Goal: Task Accomplishment & Management: Manage account settings

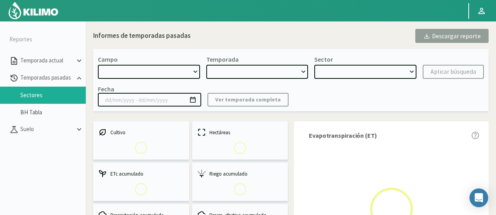
select select "1222: Object"
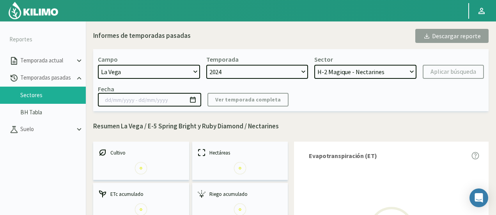
select select "0: 2024"
select select "7: Object"
type input "[DATE] - [DATE]"
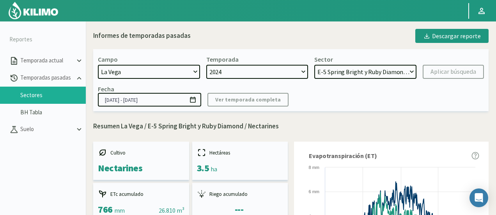
click at [134, 68] on select "[DATE] 8 Fuegos Acograpes - Ag. [PERSON_NAME] - Ag. [GEOGRAPHIC_DATA] Acograpes…" at bounding box center [149, 72] width 102 height 14
click at [151, 73] on select "[DATE] 8 Fuegos Acograpes - Ag. [PERSON_NAME] - Ag. [GEOGRAPHIC_DATA] Acograpes…" at bounding box center [149, 72] width 102 height 14
select select "1382: Object"
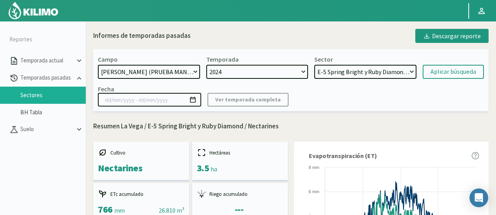
select select "2: 2022"
select select "15: Object"
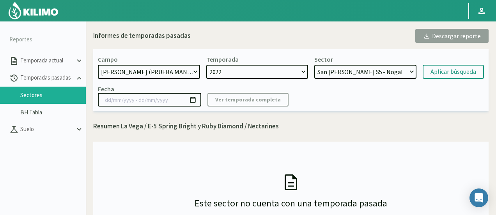
click at [131, 79] on div "Campo [DATE] 8 Fuegos Acograpes - Ag. [PERSON_NAME] - Ag. [GEOGRAPHIC_DATA] Aco…" at bounding box center [290, 80] width 395 height 62
click at [131, 71] on select "[DATE] 8 Fuegos Acograpes - Ag. [PERSON_NAME] - Ag. [GEOGRAPHIC_DATA] Acograpes…" at bounding box center [149, 72] width 102 height 14
select select "190: Object"
click at [98, 65] on select "[DATE] 8 Fuegos Acograpes - Ag. [PERSON_NAME] - Ag. [GEOGRAPHIC_DATA] Acograpes…" at bounding box center [149, 72] width 102 height 14
click at [232, 73] on select "2022" at bounding box center [257, 72] width 102 height 14
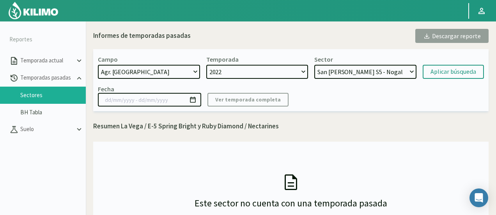
click at [232, 73] on select "2022" at bounding box center [257, 72] width 102 height 14
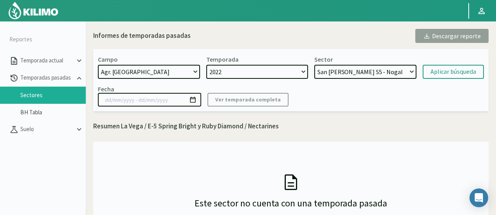
click at [232, 73] on select "2022" at bounding box center [257, 72] width 102 height 14
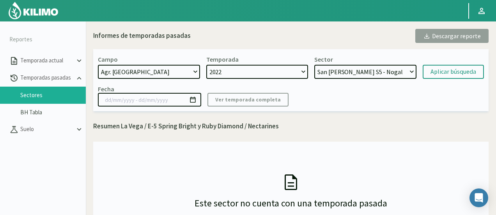
click at [232, 73] on select "2022" at bounding box center [257, 72] width 102 height 14
click at [235, 72] on select "2022" at bounding box center [257, 72] width 102 height 14
select select "3: 2024"
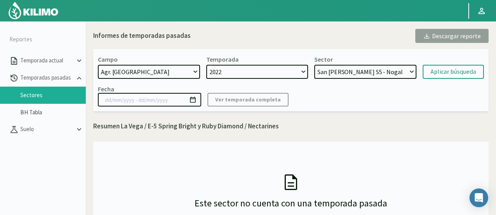
select select "17: Object"
click at [239, 71] on select "2024 2023 2022" at bounding box center [257, 72] width 102 height 14
click at [206, 65] on select "2024 2023 2022" at bounding box center [257, 72] width 102 height 14
click at [322, 72] on select "Galpones B2 - Nogal Galpones B1 - Nogal [GEOGRAPHIC_DATA][PERSON_NAME] S4 - Nog…" at bounding box center [365, 72] width 102 height 14
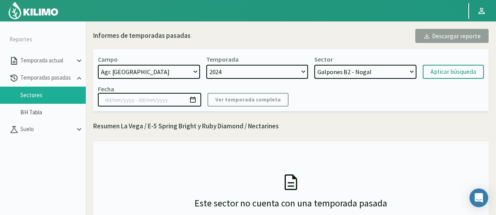
click at [314, 65] on select "Galpones B2 - Nogal Galpones B1 - Nogal [GEOGRAPHIC_DATA][PERSON_NAME] S4 - Nog…" at bounding box center [365, 72] width 102 height 14
click at [450, 63] on form "Campo [DATE] 8 Fuegos Acograpes - Ag. [PERSON_NAME] - Ag. [GEOGRAPHIC_DATA] Aco…" at bounding box center [291, 66] width 386 height 23
click at [445, 68] on div "Aplicar búsqueda" at bounding box center [453, 71] width 46 height 9
type input "[DATE] - [DATE]"
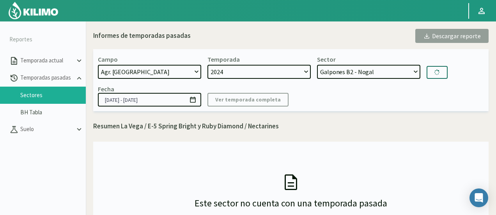
select select "36: Object"
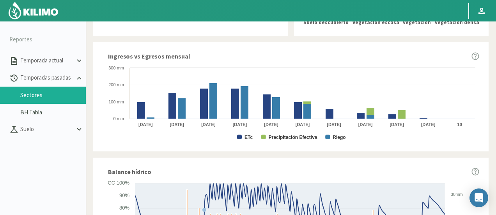
scroll to position [351, 0]
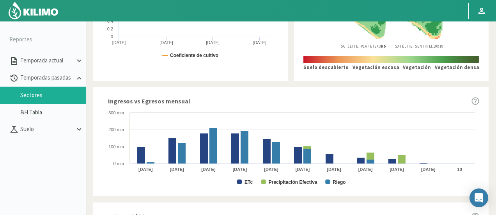
click at [51, 10] on img at bounding box center [33, 10] width 51 height 19
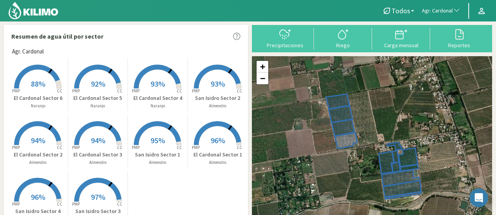
click at [448, 11] on span "Agr. Cardonal" at bounding box center [437, 11] width 31 height 8
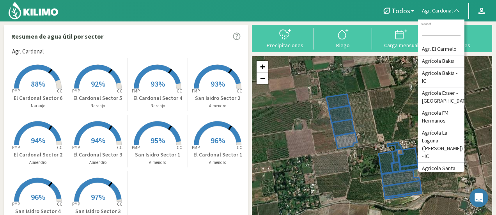
type input "v"
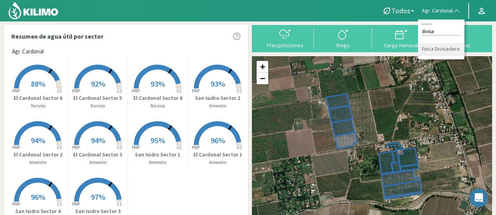
type input "divisa"
click at [437, 45] on li "Finca Divisadero" at bounding box center [441, 49] width 46 height 12
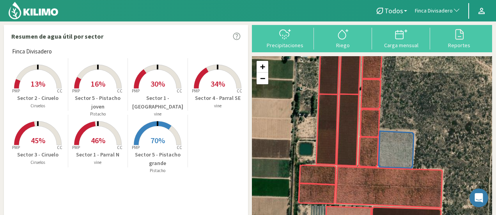
click at [85, 134] on rect at bounding box center [98, 146] width 62 height 62
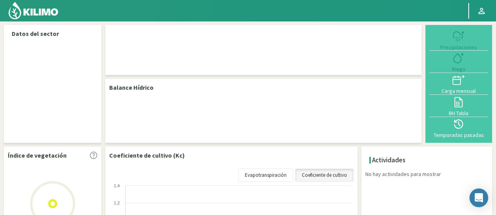
select select "110: Object"
select select "1: Object"
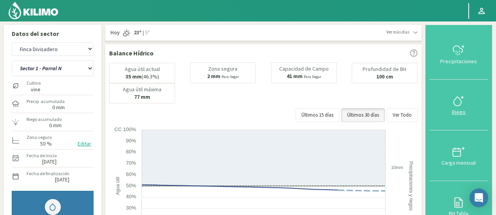
click at [463, 102] on icon at bounding box center [458, 101] width 12 height 12
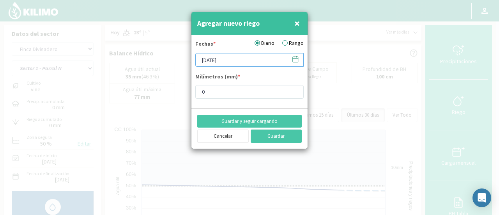
click at [239, 59] on input "[DATE]" at bounding box center [249, 60] width 108 height 14
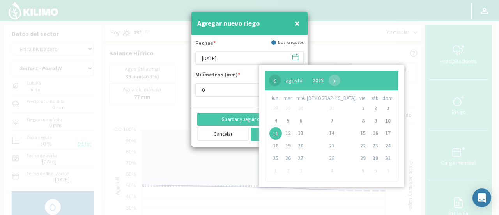
click at [272, 81] on span "‹" at bounding box center [275, 80] width 12 height 12
click at [307, 121] on span "4" at bounding box center [300, 121] width 12 height 12
type input "[DATE]"
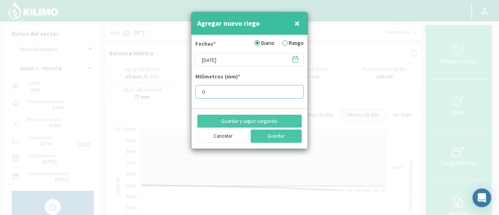
click at [241, 96] on input "0" at bounding box center [249, 92] width 108 height 14
type input "0.8"
click at [267, 121] on button "Guardar y seguir cargando" at bounding box center [249, 121] width 105 height 13
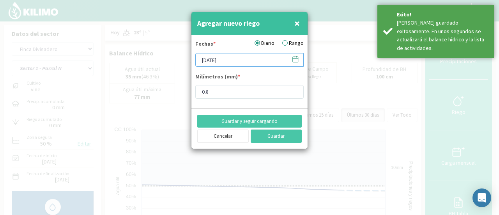
click at [247, 61] on input "[DATE]" at bounding box center [249, 60] width 108 height 14
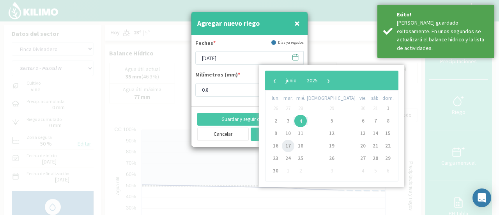
click at [293, 145] on span "17" at bounding box center [288, 146] width 12 height 12
type input "[DATE]"
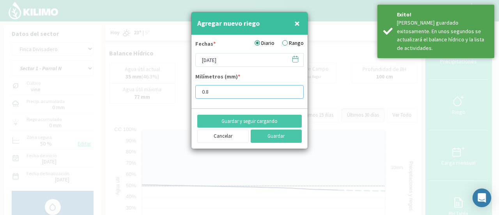
drag, startPoint x: 226, startPoint y: 93, endPoint x: 140, endPoint y: 76, distance: 88.2
click at [137, 81] on div "Agregar nuevo riego × Fechas * Diario Rango [DATE] Milímetros (mm) * 0.8 Guarda…" at bounding box center [249, 107] width 499 height 215
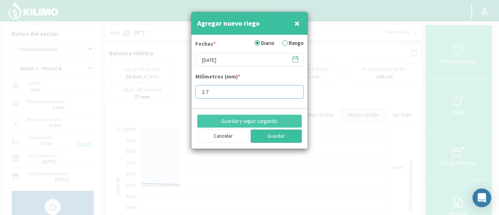
type input "2.7"
click at [271, 134] on button "Guardar" at bounding box center [276, 135] width 51 height 13
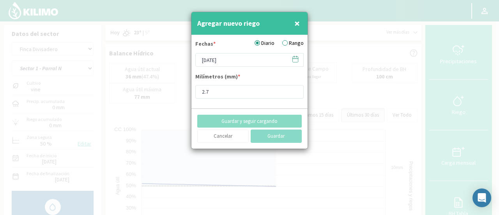
type input "[DATE]"
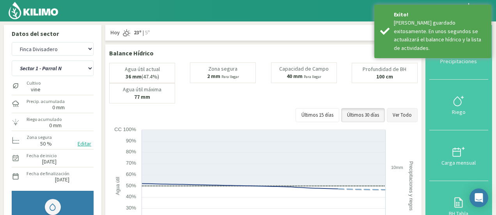
click at [402, 112] on button "Ver Todo" at bounding box center [402, 115] width 31 height 14
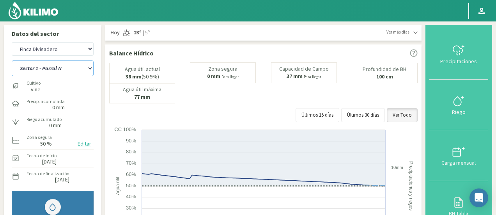
click at [66, 66] on select "Sector 1 - [GEOGRAPHIC_DATA] Sector 1 - [GEOGRAPHIC_DATA] N Sector 2 - [GEOGRAP…" at bounding box center [53, 68] width 82 height 16
click at [62, 70] on select "Sector 1 - [GEOGRAPHIC_DATA] Sector 1 - [GEOGRAPHIC_DATA] N Sector 2 - [GEOGRAP…" at bounding box center [53, 68] width 82 height 16
click at [12, 60] on select "Sector 1 - [GEOGRAPHIC_DATA] Sector 1 - [GEOGRAPHIC_DATA] N Sector 2 - [GEOGRAP…" at bounding box center [53, 68] width 82 height 16
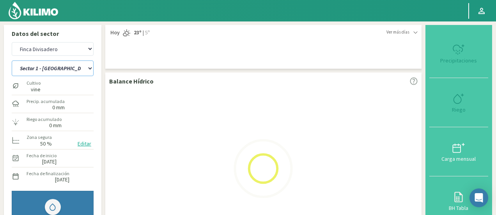
select select "1: Object"
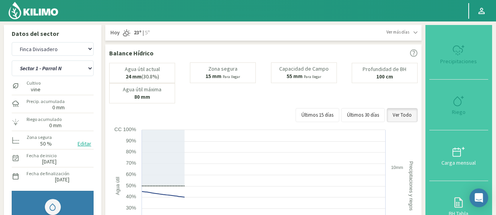
select select "390: Object"
select select "7: Object"
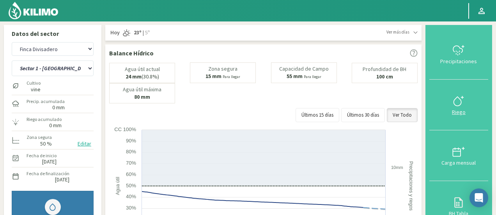
click at [457, 96] on icon at bounding box center [458, 101] width 12 height 12
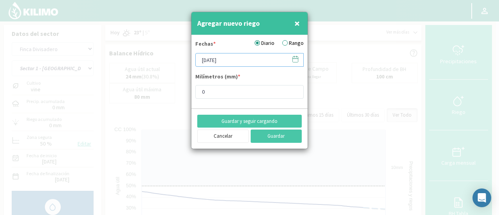
click at [227, 55] on input "[DATE]" at bounding box center [249, 60] width 108 height 14
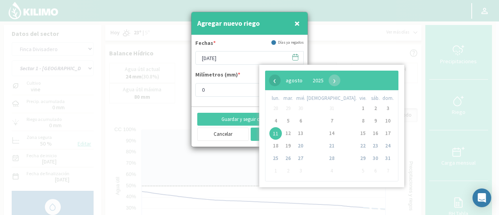
click at [276, 81] on span "‹" at bounding box center [275, 80] width 12 height 12
click at [337, 79] on span "›" at bounding box center [331, 80] width 12 height 12
click at [289, 119] on span "3" at bounding box center [288, 121] width 12 height 12
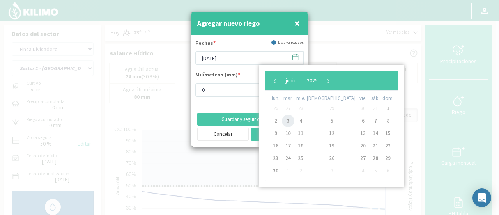
type input "[DATE]"
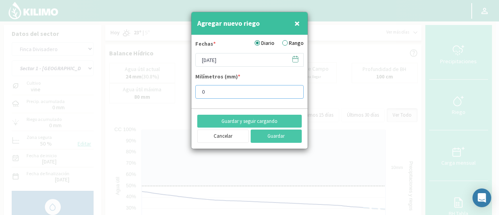
drag, startPoint x: 231, startPoint y: 92, endPoint x: 101, endPoint y: 81, distance: 129.9
click at [102, 81] on div "Agregar nuevo riego × Fechas * Diario Rango [DATE] Milímetros (mm) * 0 Guardar …" at bounding box center [249, 107] width 499 height 215
type input "2.5"
click at [245, 124] on button "Guardar y seguir cargando" at bounding box center [249, 121] width 105 height 13
click at [255, 57] on input "[DATE]" at bounding box center [249, 60] width 108 height 14
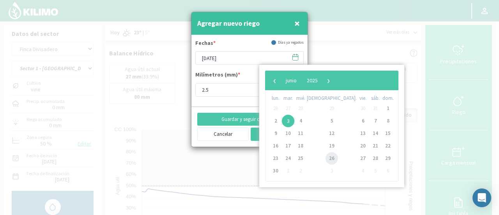
click at [326, 159] on span "26" at bounding box center [332, 158] width 12 height 12
type input "[DATE]"
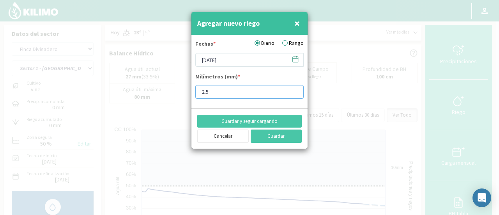
drag, startPoint x: 205, startPoint y: 89, endPoint x: 194, endPoint y: 92, distance: 10.9
click at [195, 92] on input "2.5" at bounding box center [249, 92] width 108 height 14
type input "1.5"
click at [271, 131] on button "Guardar" at bounding box center [276, 135] width 51 height 13
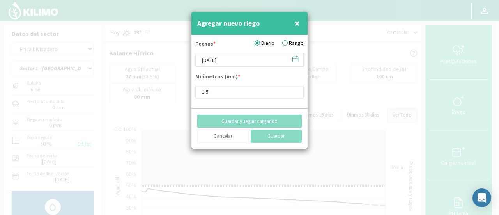
type input "[DATE]"
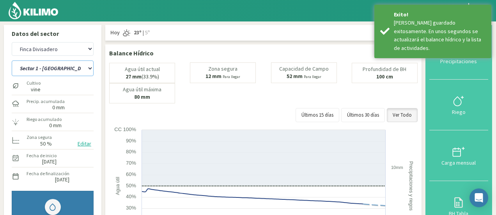
click at [63, 69] on select "Sector 1 - [GEOGRAPHIC_DATA] Sector 1 - [GEOGRAPHIC_DATA] N Sector 2 - [GEOGRAP…" at bounding box center [53, 68] width 82 height 16
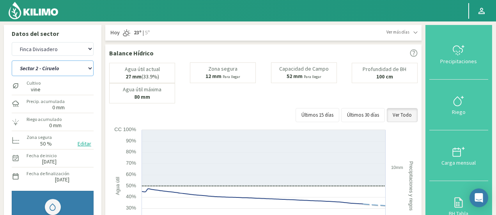
click at [12, 60] on select "Sector 1 - [GEOGRAPHIC_DATA] Sector 1 - [GEOGRAPHIC_DATA] N Sector 2 - [GEOGRAP…" at bounding box center [53, 68] width 82 height 16
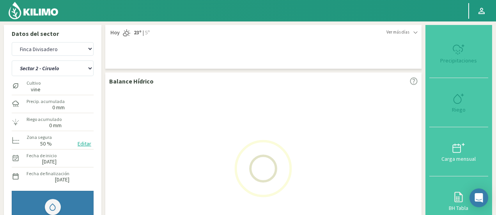
select select "7: Object"
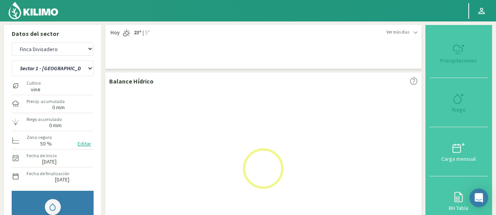
select select "670: Object"
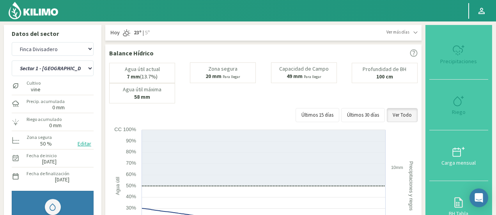
select select "16: Object"
click at [459, 111] on div "Riego" at bounding box center [459, 111] width 54 height 5
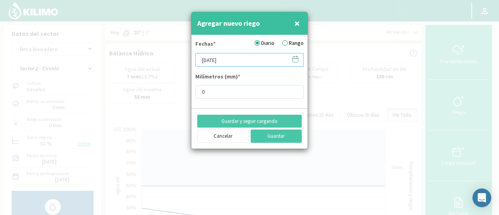
click at [233, 62] on input "[DATE]" at bounding box center [249, 60] width 108 height 14
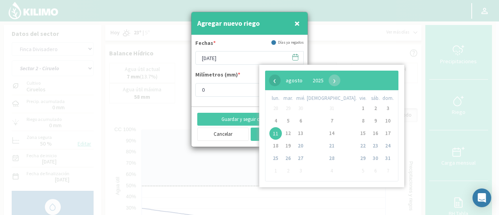
click at [275, 83] on span "‹" at bounding box center [275, 80] width 12 height 12
click at [307, 145] on span "18" at bounding box center [300, 146] width 12 height 12
type input "[DATE]"
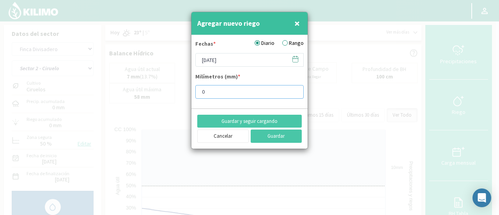
click at [237, 95] on input "0" at bounding box center [249, 92] width 108 height 14
type input "0.2"
click at [249, 122] on button "Guardar y seguir cargando" at bounding box center [249, 121] width 105 height 13
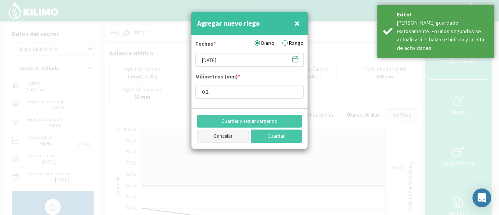
click at [238, 138] on button "Cancelar" at bounding box center [222, 135] width 51 height 13
type input "[DATE]"
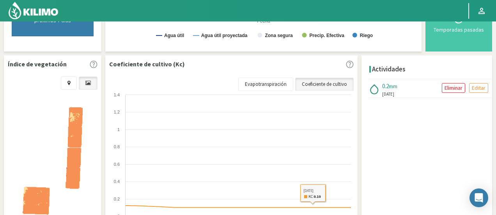
scroll to position [234, 0]
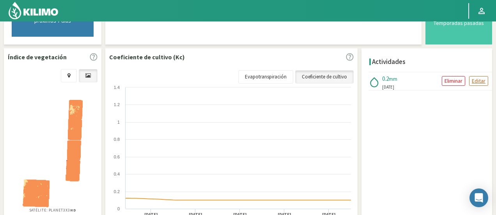
click at [471, 78] on button "Editar" at bounding box center [478, 81] width 19 height 10
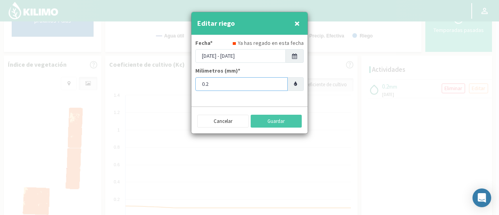
drag, startPoint x: 214, startPoint y: 84, endPoint x: 207, endPoint y: 85, distance: 7.0
click at [207, 85] on input "0.2" at bounding box center [241, 84] width 92 height 14
type input "0.9"
click at [278, 118] on button "Guardar" at bounding box center [276, 121] width 51 height 13
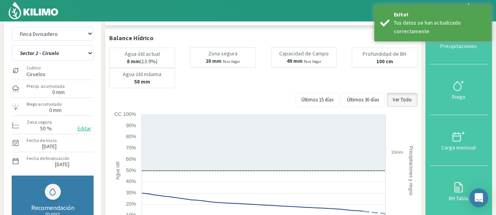
scroll to position [0, 0]
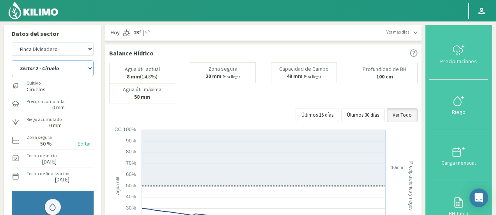
click at [71, 68] on select "Sector 1 - [GEOGRAPHIC_DATA] Sector 1 - [GEOGRAPHIC_DATA] N Sector 2 - [GEOGRAP…" at bounding box center [53, 68] width 82 height 16
click at [12, 60] on select "Sector 1 - [GEOGRAPHIC_DATA] Sector 1 - [GEOGRAPHIC_DATA] N Sector 2 - [GEOGRAP…" at bounding box center [53, 68] width 82 height 16
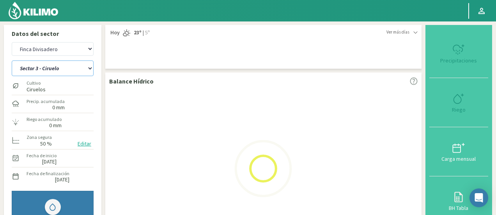
select select "16: Object"
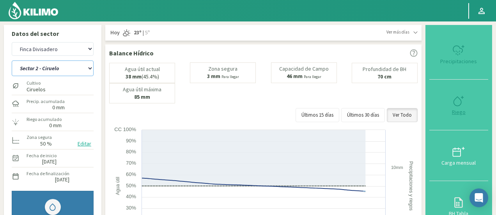
select select "950: Object"
select select "24: Object"
type input "0"
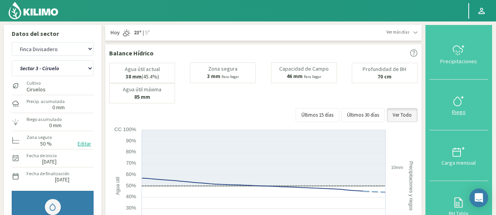
click at [456, 115] on div "Riego" at bounding box center [459, 111] width 54 height 5
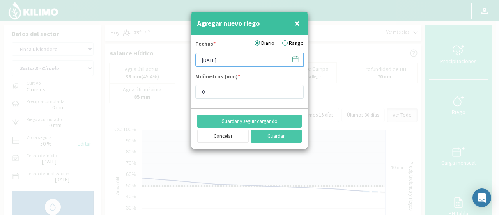
click at [230, 62] on input "[DATE]" at bounding box center [249, 60] width 108 height 14
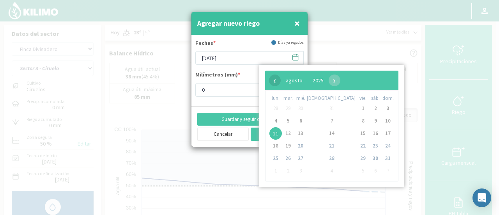
click at [275, 81] on span "‹" at bounding box center [275, 80] width 12 height 12
click at [326, 150] on span "19" at bounding box center [332, 146] width 12 height 12
type input "[DATE]"
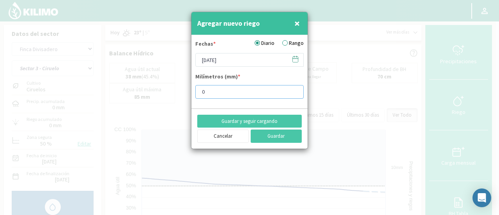
drag, startPoint x: 229, startPoint y: 90, endPoint x: 155, endPoint y: 91, distance: 74.1
click at [155, 91] on div "Agregar nuevo riego × Fechas * Diario Rango [DATE] Milímetros (mm) * 0 Guardar …" at bounding box center [249, 107] width 499 height 215
type input "1.8"
click at [285, 123] on button "Guardar y seguir cargando" at bounding box center [249, 121] width 105 height 13
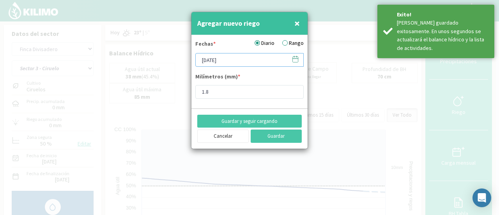
click at [244, 55] on input "[DATE]" at bounding box center [249, 60] width 108 height 14
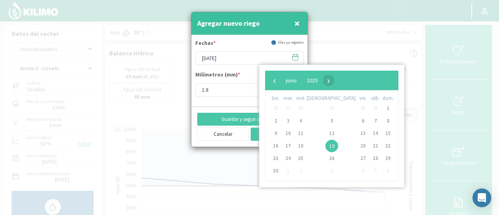
click at [335, 81] on span "›" at bounding box center [329, 80] width 12 height 12
click at [333, 81] on span "›" at bounding box center [327, 80] width 12 height 12
click at [273, 82] on span "‹" at bounding box center [275, 80] width 12 height 12
click at [357, 124] on span "11" at bounding box center [363, 121] width 12 height 12
type input "[DATE]"
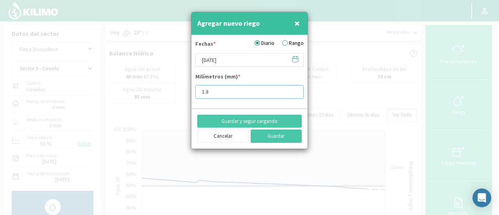
drag, startPoint x: 248, startPoint y: 91, endPoint x: 153, endPoint y: 89, distance: 94.8
click at [153, 89] on div "Agregar nuevo riego × Fechas * Diario Rango [DATE] Milímetros (mm) * 1.8 Guarda…" at bounding box center [249, 107] width 499 height 215
type input "0.7"
click at [283, 123] on button "Guardar y seguir cargando" at bounding box center [249, 121] width 105 height 13
click at [295, 26] on span "×" at bounding box center [296, 23] width 5 height 13
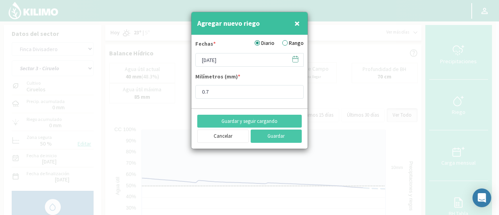
type input "[DATE]"
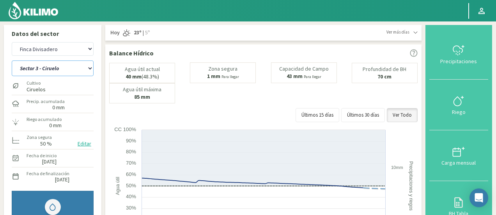
click at [57, 67] on select "Sector 1 - [GEOGRAPHIC_DATA] Sector 1 - [GEOGRAPHIC_DATA] N Sector 2 - [GEOGRAP…" at bounding box center [53, 68] width 82 height 16
click at [12, 60] on select "Sector 1 - [GEOGRAPHIC_DATA] Sector 1 - [GEOGRAPHIC_DATA] N Sector 2 - [GEOGRAP…" at bounding box center [53, 68] width 82 height 16
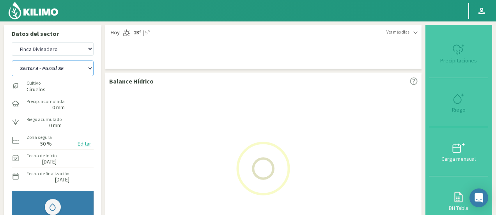
select select "24: Object"
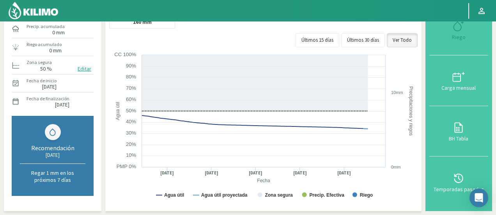
scroll to position [78, 0]
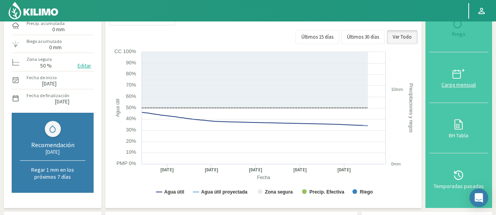
select select "1230: Object"
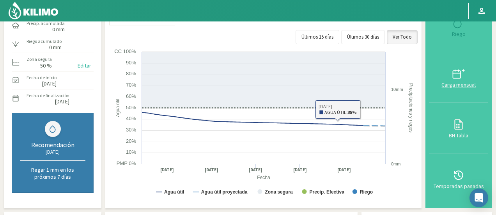
select select "32: Object"
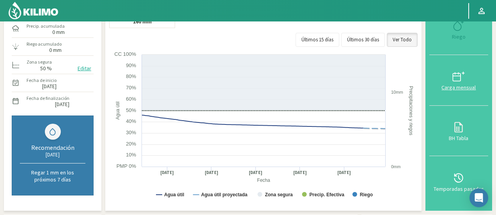
scroll to position [0, 0]
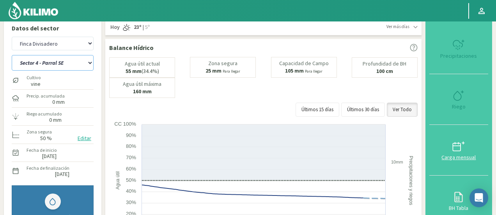
type input "0"
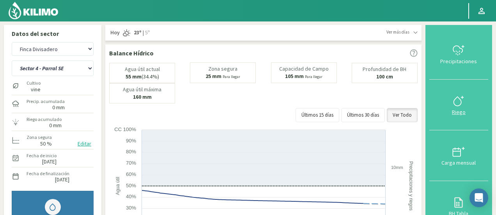
click at [456, 99] on icon at bounding box center [457, 101] width 7 height 9
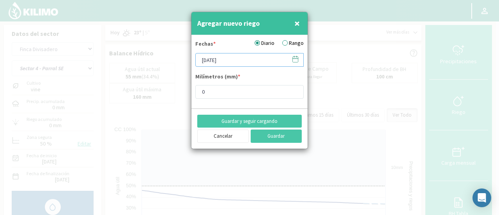
click at [218, 60] on input "[DATE]" at bounding box center [249, 60] width 108 height 14
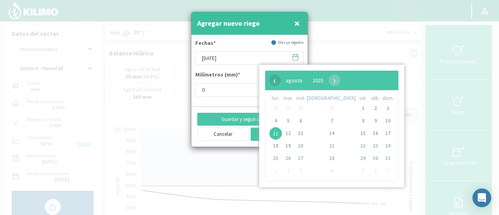
click at [275, 83] on span "‹" at bounding box center [275, 80] width 12 height 12
click at [326, 157] on span "31" at bounding box center [332, 158] width 12 height 12
type input "[DATE]"
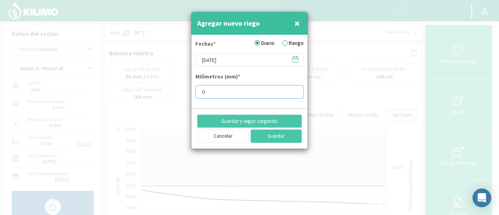
drag, startPoint x: 225, startPoint y: 88, endPoint x: 125, endPoint y: 79, distance: 101.0
click at [126, 80] on div "Agregar nuevo riego × Fechas * Diario Rango [DATE] Milímetros (mm) * 0 Guardar …" at bounding box center [249, 107] width 499 height 215
type input "2.6"
click at [285, 119] on button "Guardar y seguir cargando" at bounding box center [249, 121] width 105 height 13
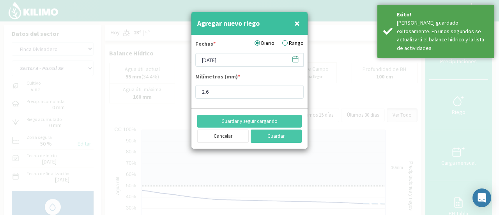
click at [299, 21] on span "×" at bounding box center [296, 23] width 5 height 13
type input "[DATE]"
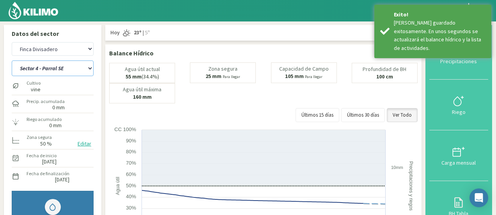
click at [73, 65] on select "Sector 1 - [GEOGRAPHIC_DATA] Sector 1 - [GEOGRAPHIC_DATA] N Sector 2 - [GEOGRAP…" at bounding box center [53, 68] width 82 height 16
click at [12, 60] on select "Sector 1 - [GEOGRAPHIC_DATA] Sector 1 - [GEOGRAPHIC_DATA] N Sector 2 - [GEOGRAP…" at bounding box center [53, 68] width 82 height 16
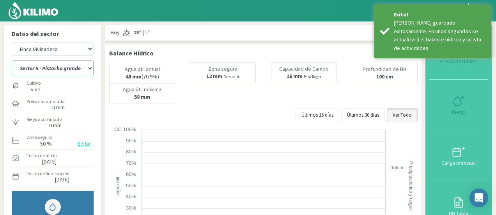
select select "32: Object"
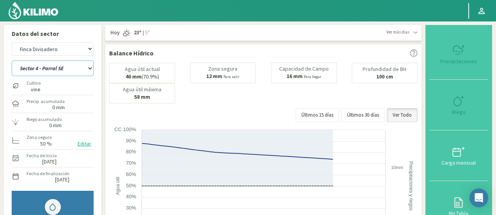
select select "1510: Object"
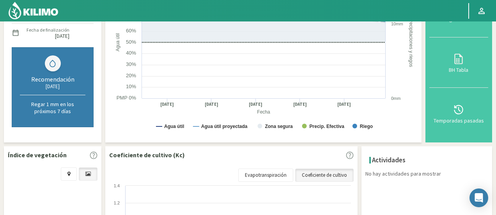
select select "40: Object"
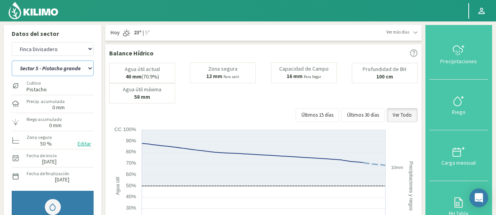
click at [51, 63] on select "Sector 1 - [GEOGRAPHIC_DATA] Sector 1 - [GEOGRAPHIC_DATA] N Sector 2 - [GEOGRAP…" at bounding box center [53, 68] width 82 height 16
click at [465, 103] on icon at bounding box center [458, 101] width 12 height 12
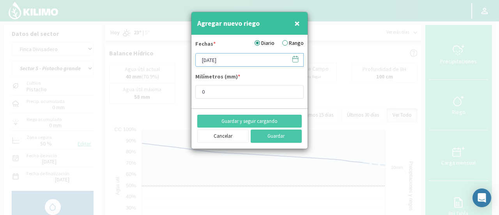
click at [230, 60] on input "[DATE]" at bounding box center [249, 60] width 108 height 14
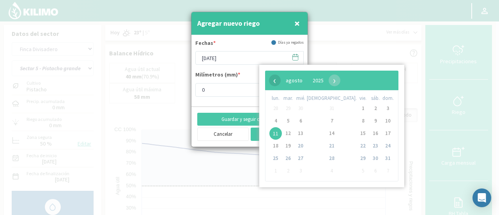
click at [276, 81] on span "‹" at bounding box center [275, 80] width 12 height 12
click at [337, 77] on span "›" at bounding box center [331, 80] width 12 height 12
click at [301, 155] on span "25" at bounding box center [300, 158] width 12 height 12
type input "[DATE]"
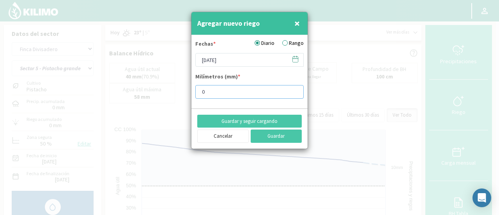
drag, startPoint x: 224, startPoint y: 88, endPoint x: 145, endPoint y: 79, distance: 79.3
click at [144, 79] on div "Agregar nuevo riego × Fechas * Diario Rango [DATE] Milímetros (mm) * 0 Guardar …" at bounding box center [249, 107] width 499 height 215
type input "0.87"
click at [265, 122] on button "Guardar y seguir cargando" at bounding box center [249, 121] width 105 height 13
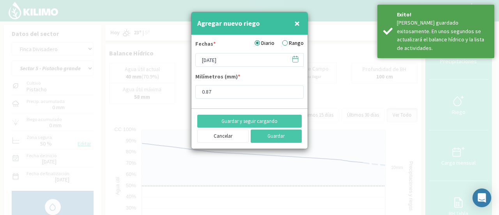
click at [295, 22] on span "×" at bounding box center [296, 23] width 5 height 13
type input "[DATE]"
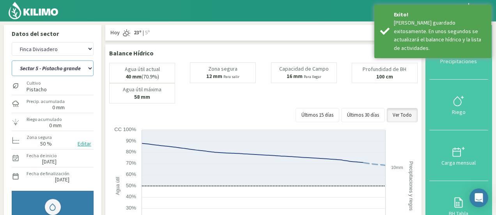
click at [44, 69] on select "Sector 1 - [GEOGRAPHIC_DATA] Sector 1 - [GEOGRAPHIC_DATA] N Sector 2 - [GEOGRAP…" at bounding box center [53, 68] width 82 height 16
click at [12, 60] on select "Sector 1 - [GEOGRAPHIC_DATA] Sector 1 - [GEOGRAPHIC_DATA] N Sector 2 - [GEOGRAP…" at bounding box center [53, 68] width 82 height 16
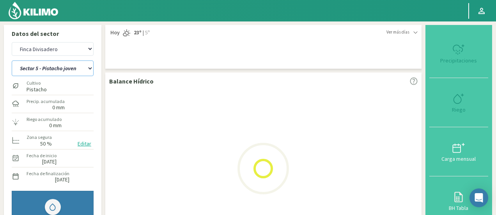
select select "40: Object"
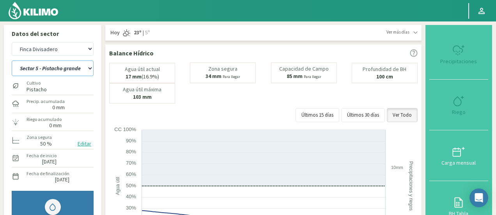
select select "1790: Object"
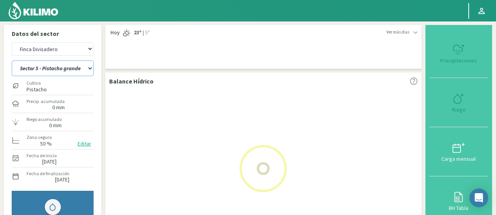
select select "48: Object"
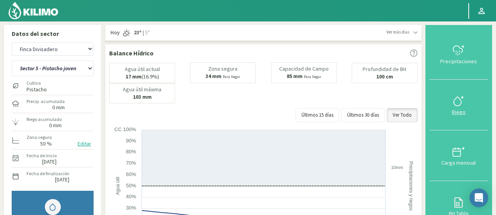
click at [459, 106] on icon at bounding box center [458, 101] width 12 height 12
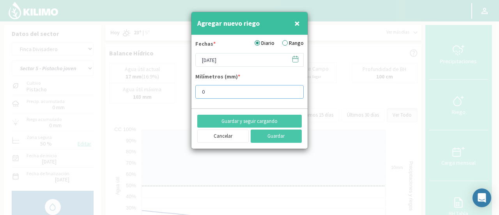
drag, startPoint x: 224, startPoint y: 90, endPoint x: 152, endPoint y: 81, distance: 72.3
click at [152, 81] on div "Agregar nuevo riego × Fechas * Diario Rango [DATE] Milímetros (mm) * 0 Guardar …" at bounding box center [249, 107] width 499 height 215
type input "0.87"
click at [258, 137] on button "Guardar" at bounding box center [276, 135] width 51 height 13
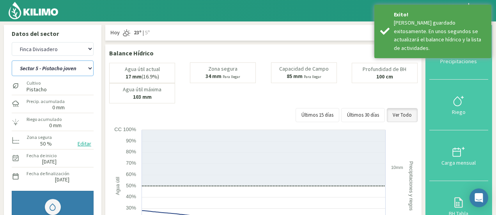
click at [58, 68] on select "Sector 1 - [GEOGRAPHIC_DATA] Sector 1 - [GEOGRAPHIC_DATA] N Sector 2 - [GEOGRAP…" at bounding box center [53, 68] width 82 height 16
click at [12, 60] on select "Sector 1 - [GEOGRAPHIC_DATA] Sector 1 - [GEOGRAPHIC_DATA] N Sector 2 - [GEOGRAP…" at bounding box center [53, 68] width 82 height 16
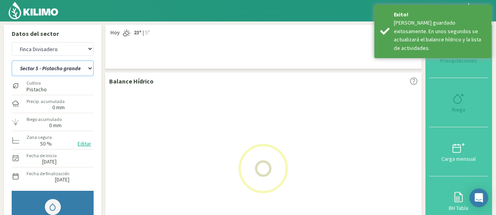
select select "48: Object"
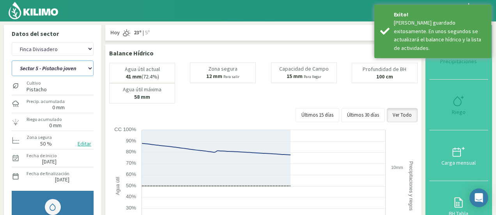
select select "2070: Object"
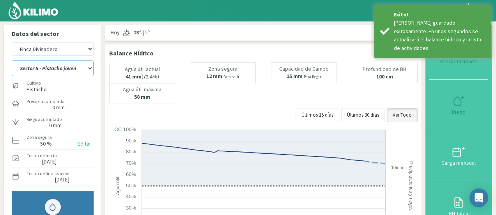
select select "54: Object"
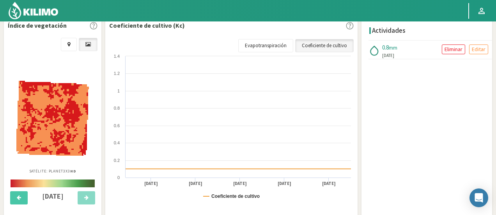
scroll to position [234, 0]
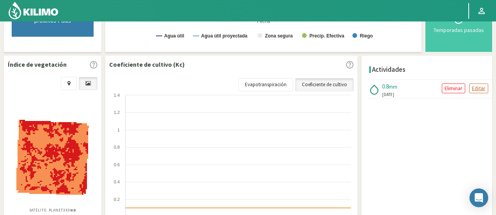
click at [480, 88] on p "Editar" at bounding box center [479, 88] width 14 height 9
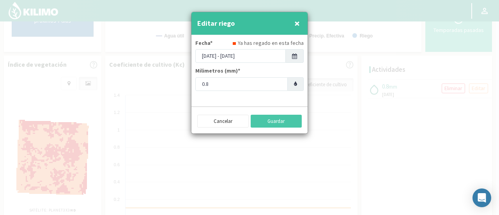
drag, startPoint x: 232, startPoint y: 91, endPoint x: 229, endPoint y: 80, distance: 11.4
click at [205, 87] on div "Fecha* Ya has regado en esta fecha [DATE] - [DATE] Milimetros (mm)* 0.8" at bounding box center [249, 68] width 116 height 66
drag, startPoint x: 229, startPoint y: 80, endPoint x: 164, endPoint y: 71, distance: 65.7
click at [160, 74] on div "Editar riego × Fecha* Ya has regado en esta fecha [DATE] - [DATE] Milimetros (m…" at bounding box center [249, 107] width 499 height 215
type input "2.37"
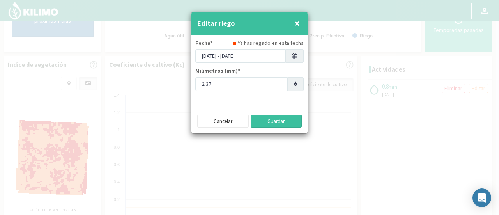
click at [275, 118] on button "Guardar" at bounding box center [276, 121] width 51 height 13
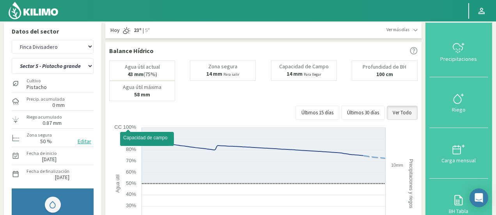
scroll to position [0, 0]
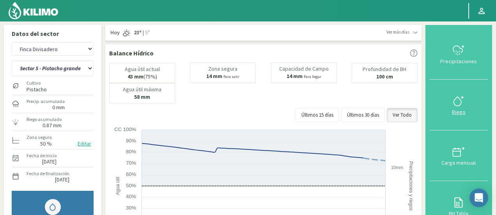
click at [463, 99] on icon at bounding box center [458, 101] width 12 height 12
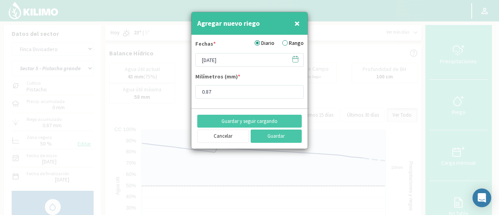
type input "2.37"
click at [232, 57] on input "[DATE]" at bounding box center [249, 60] width 108 height 14
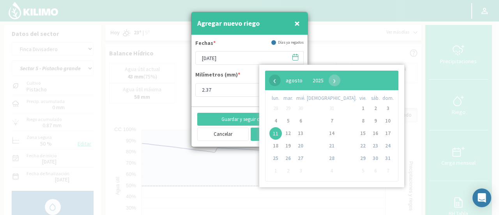
click at [279, 81] on span "‹" at bounding box center [275, 80] width 12 height 12
click at [277, 154] on span "28" at bounding box center [275, 158] width 12 height 12
type input "[DATE]"
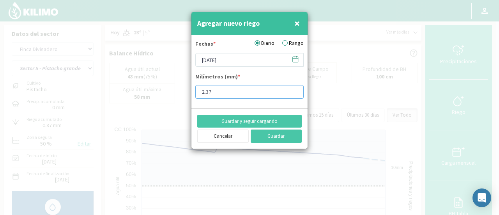
drag, startPoint x: 237, startPoint y: 90, endPoint x: 97, endPoint y: 74, distance: 140.1
click at [97, 74] on div "Agregar nuevo riego × Fechas * Diario Rango [DATE] Milímetros (mm) * 2.37 Guard…" at bounding box center [249, 107] width 499 height 215
type input "0.74"
click at [252, 123] on button "Guardar y seguir cargando" at bounding box center [249, 121] width 105 height 13
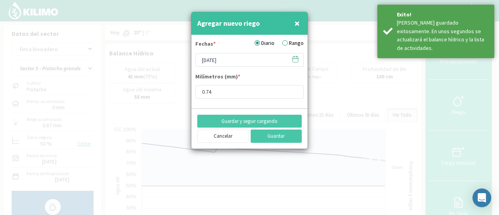
click at [296, 20] on span "×" at bounding box center [296, 23] width 5 height 13
type input "[DATE]"
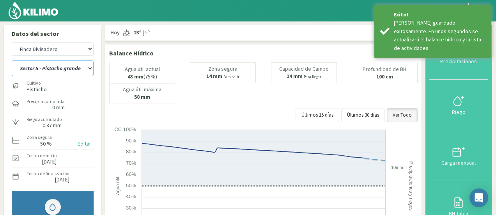
click at [67, 68] on select "Sector 1 - [GEOGRAPHIC_DATA] Sector 1 - [GEOGRAPHIC_DATA] N Sector 2 - [GEOGRAP…" at bounding box center [53, 68] width 82 height 16
click at [12, 60] on select "Sector 1 - [GEOGRAPHIC_DATA] Sector 1 - [GEOGRAPHIC_DATA] N Sector 2 - [GEOGRAP…" at bounding box center [53, 68] width 82 height 16
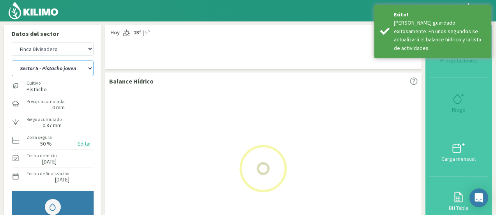
select select "54: Object"
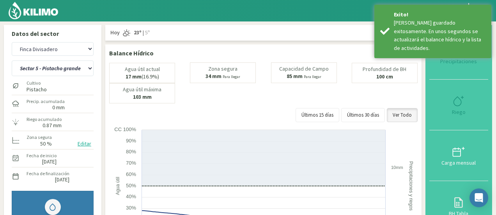
select select "2350: Object"
select select "62: Object"
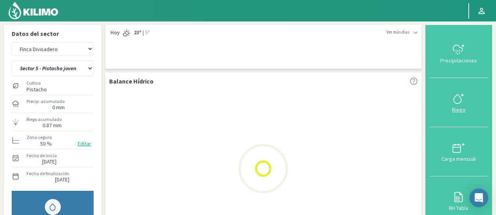
click at [467, 103] on div at bounding box center [459, 98] width 54 height 12
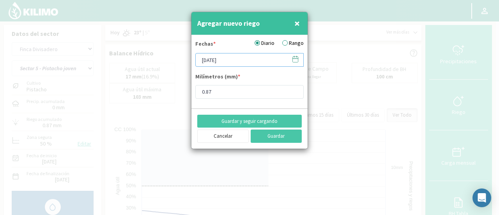
click at [215, 59] on input "[DATE]" at bounding box center [249, 60] width 108 height 14
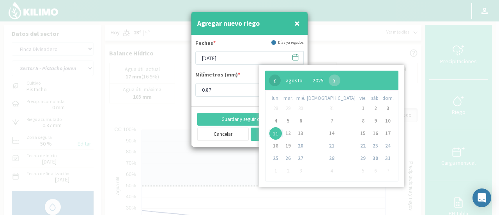
click at [273, 81] on span "‹" at bounding box center [275, 80] width 12 height 12
click at [335, 81] on span "›" at bounding box center [329, 80] width 12 height 12
click at [276, 157] on span "28" at bounding box center [275, 158] width 12 height 12
type input "[DATE]"
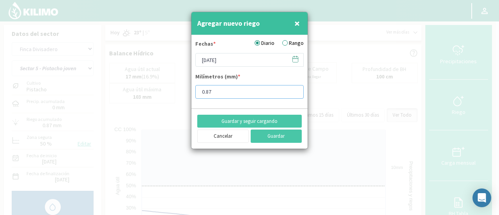
drag, startPoint x: 243, startPoint y: 94, endPoint x: 190, endPoint y: 93, distance: 53.0
click at [190, 93] on div "Agregar nuevo riego × Fechas * Diario Rango [DATE] Milímetros (mm) * 0.87 Guard…" at bounding box center [249, 107] width 499 height 215
type input "0.27"
click at [283, 138] on button "Guardar" at bounding box center [276, 135] width 51 height 13
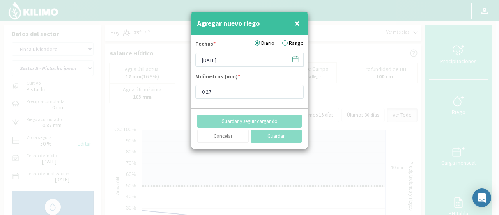
type input "[DATE]"
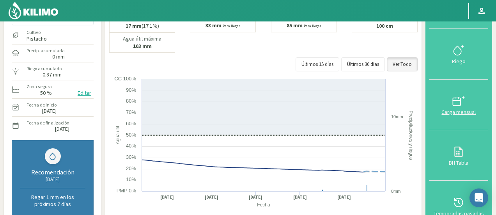
scroll to position [39, 0]
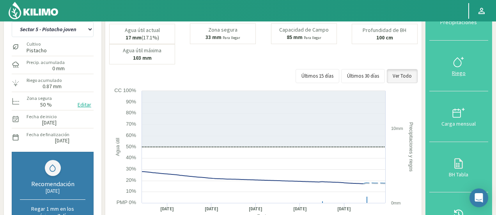
click at [462, 63] on icon at bounding box center [458, 62] width 12 height 12
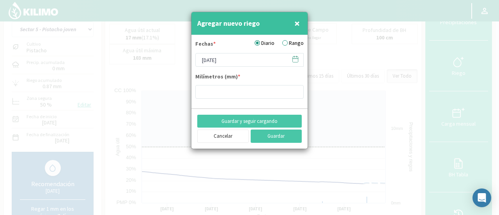
type input "0.87"
click at [245, 57] on input "[DATE]" at bounding box center [249, 60] width 108 height 14
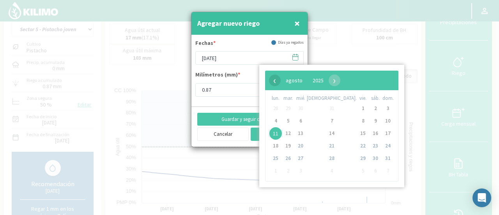
click at [273, 78] on span "‹" at bounding box center [275, 80] width 12 height 12
click at [304, 158] on span "30" at bounding box center [300, 158] width 12 height 12
type input "[DATE]"
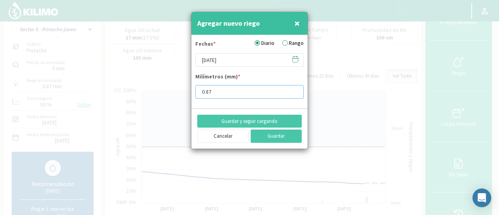
drag, startPoint x: 223, startPoint y: 92, endPoint x: 108, endPoint y: 87, distance: 114.8
click at [108, 87] on div "Agregar nuevo riego × Fechas * Diario Rango [DATE] Milímetros (mm) * 0.87 Guard…" at bounding box center [249, 107] width 499 height 215
type input "0.63"
click at [271, 135] on button "Guardar" at bounding box center [276, 135] width 51 height 13
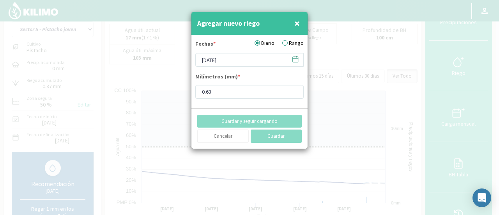
type input "[DATE]"
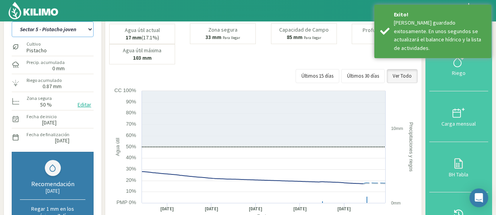
click at [65, 30] on select "Sector 1 - [GEOGRAPHIC_DATA] Sector 1 - [GEOGRAPHIC_DATA] N Sector 2 - [GEOGRAP…" at bounding box center [53, 29] width 82 height 16
click at [12, 21] on select "Sector 1 - [GEOGRAPHIC_DATA] Sector 1 - [GEOGRAPHIC_DATA] N Sector 2 - [GEOGRAP…" at bounding box center [53, 29] width 82 height 16
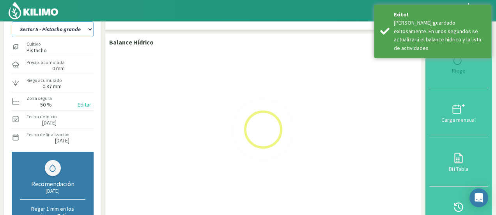
select select "62: Object"
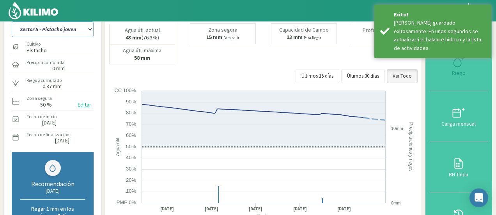
select select "2630: Object"
select select "68: Object"
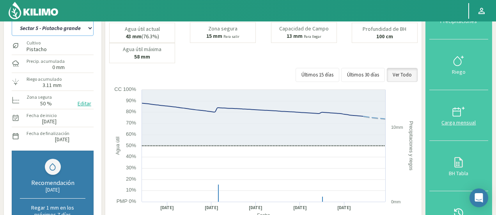
scroll to position [39, 0]
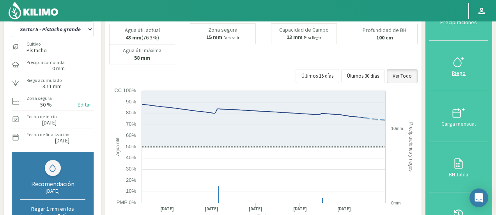
click at [461, 68] on svg-icon at bounding box center [458, 66] width 12 height 7
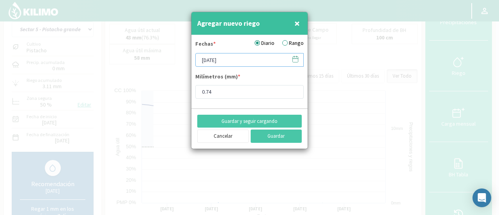
click at [225, 60] on input "[DATE]" at bounding box center [249, 60] width 108 height 14
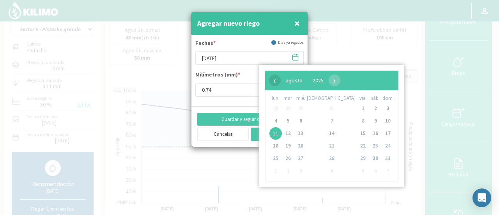
click at [269, 80] on span "‹" at bounding box center [275, 80] width 12 height 12
click at [301, 159] on span "30" at bounding box center [300, 158] width 12 height 12
type input "[DATE]"
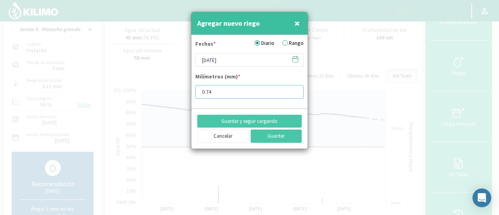
drag, startPoint x: 219, startPoint y: 88, endPoint x: 103, endPoint y: 79, distance: 116.5
click at [105, 80] on div "Agregar nuevo riego × Fechas * Diario Rango [DATE] Milímetros (mm) * 0.74 Guard…" at bounding box center [249, 107] width 499 height 215
type input "1.72"
click at [280, 137] on button "Guardar" at bounding box center [276, 135] width 51 height 13
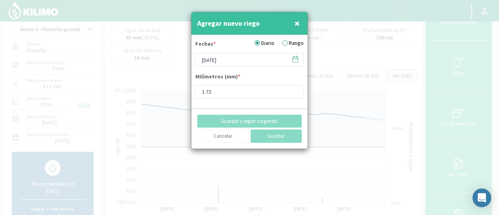
type input "[DATE]"
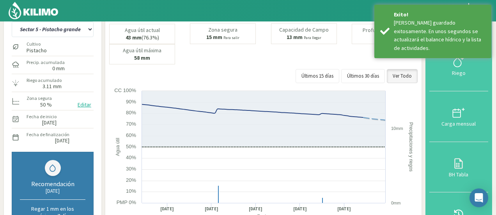
click at [47, 12] on img at bounding box center [33, 10] width 51 height 19
